Goal: Task Accomplishment & Management: Complete application form

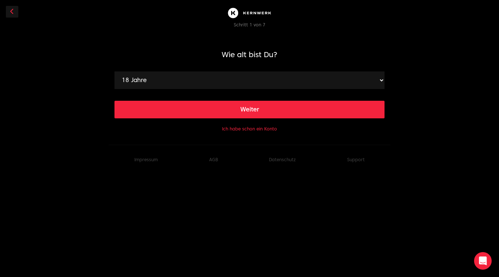
click at [253, 109] on button "Weiter" at bounding box center [249, 110] width 270 height 18
click at [379, 80] on select "120 cm 121 cm 122 cm 123 cm 124 cm 125 cm 126 cm 127 cm 128 cm 129 cm 130 cm 13…" at bounding box center [249, 81] width 270 height 18
click at [380, 52] on h1 "Wie groß bist Du?" at bounding box center [249, 55] width 270 height 10
click at [379, 80] on select "120 cm 121 cm 122 cm 123 cm 124 cm 125 cm 126 cm 127 cm 128 cm 129 cm 130 cm 13…" at bounding box center [249, 81] width 270 height 18
select select "174"
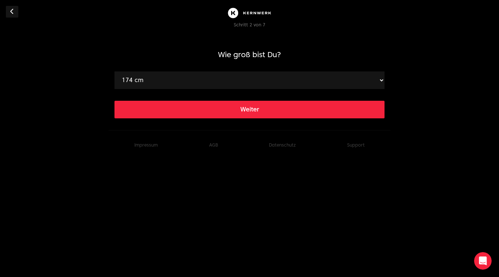
click at [114, 72] on select "120 cm 121 cm 122 cm 123 cm 124 cm 125 cm 126 cm 127 cm 128 cm 129 cm 130 cm 13…" at bounding box center [249, 81] width 270 height 18
click at [214, 103] on button "Weiter" at bounding box center [249, 110] width 270 height 18
click at [368, 81] on select "40 kg 41 kg 42 kg 43 kg 44 kg 45 kg 46 kg 47 kg 48 kg 49 kg 50 kg 51 kg 52 kg 5…" at bounding box center [249, 81] width 270 height 18
select select "84"
click at [114, 72] on select "40 kg 41 kg 42 kg 43 kg 44 kg 45 kg 46 kg 47 kg 48 kg 49 kg 50 kg 51 kg 52 kg 5…" at bounding box center [249, 81] width 270 height 18
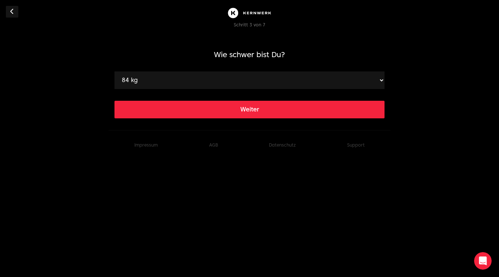
click at [222, 112] on button "Weiter" at bounding box center [249, 110] width 270 height 18
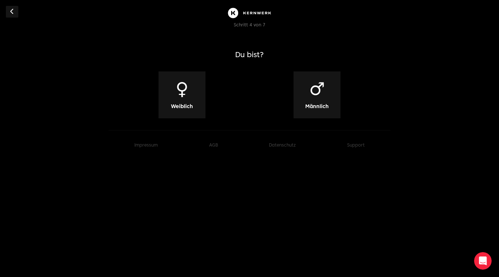
click at [303, 102] on div "♂ Männlich" at bounding box center [317, 95] width 47 height 47
